Goal: Check status: Check status

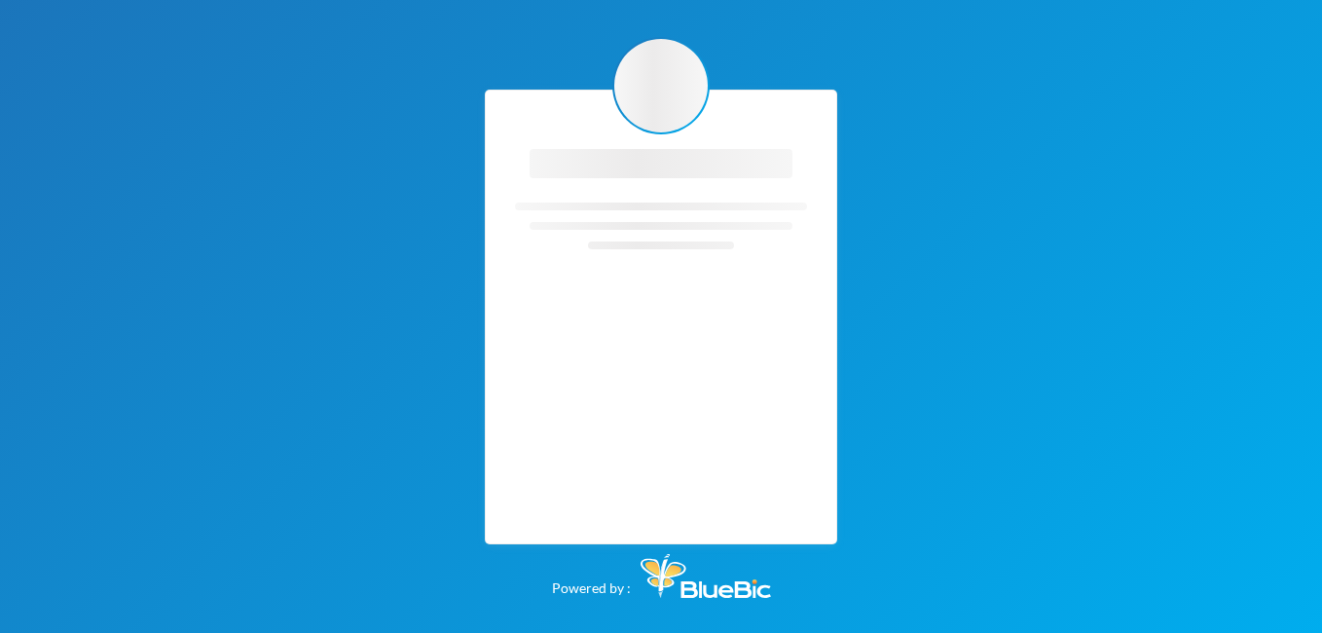
click at [955, 264] on div "Loading interface... Loading interface... Powered by :" at bounding box center [661, 316] width 1322 height 633
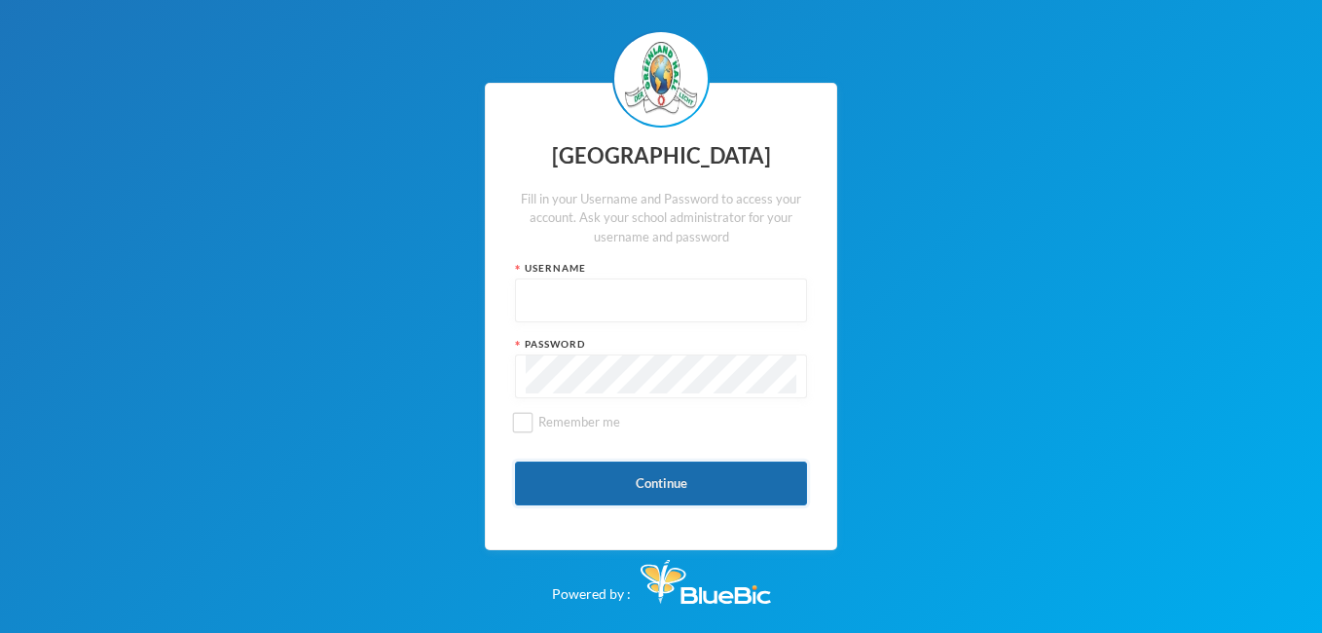
type input "glh25c46"
click at [653, 485] on button "Continue" at bounding box center [661, 483] width 292 height 44
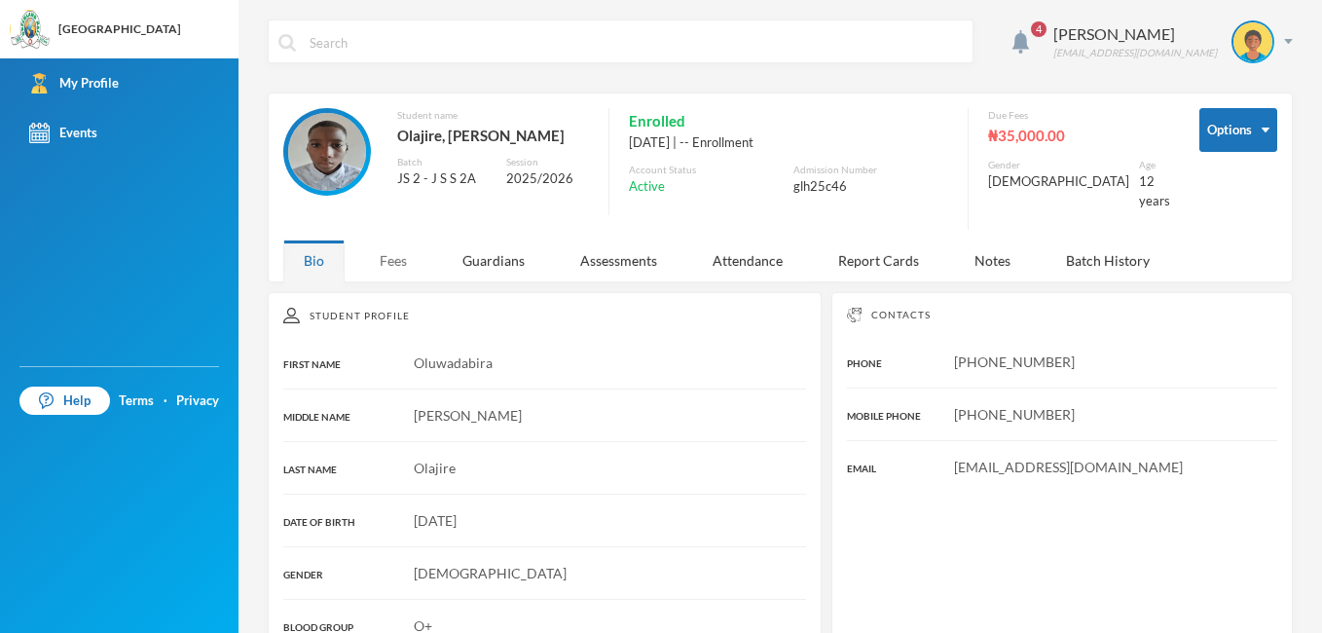
click at [399, 243] on div "Fees" at bounding box center [393, 260] width 68 height 42
click at [385, 240] on div "Fees" at bounding box center [393, 260] width 68 height 42
click at [388, 239] on div "Fees" at bounding box center [393, 260] width 68 height 42
